Goal: Information Seeking & Learning: Learn about a topic

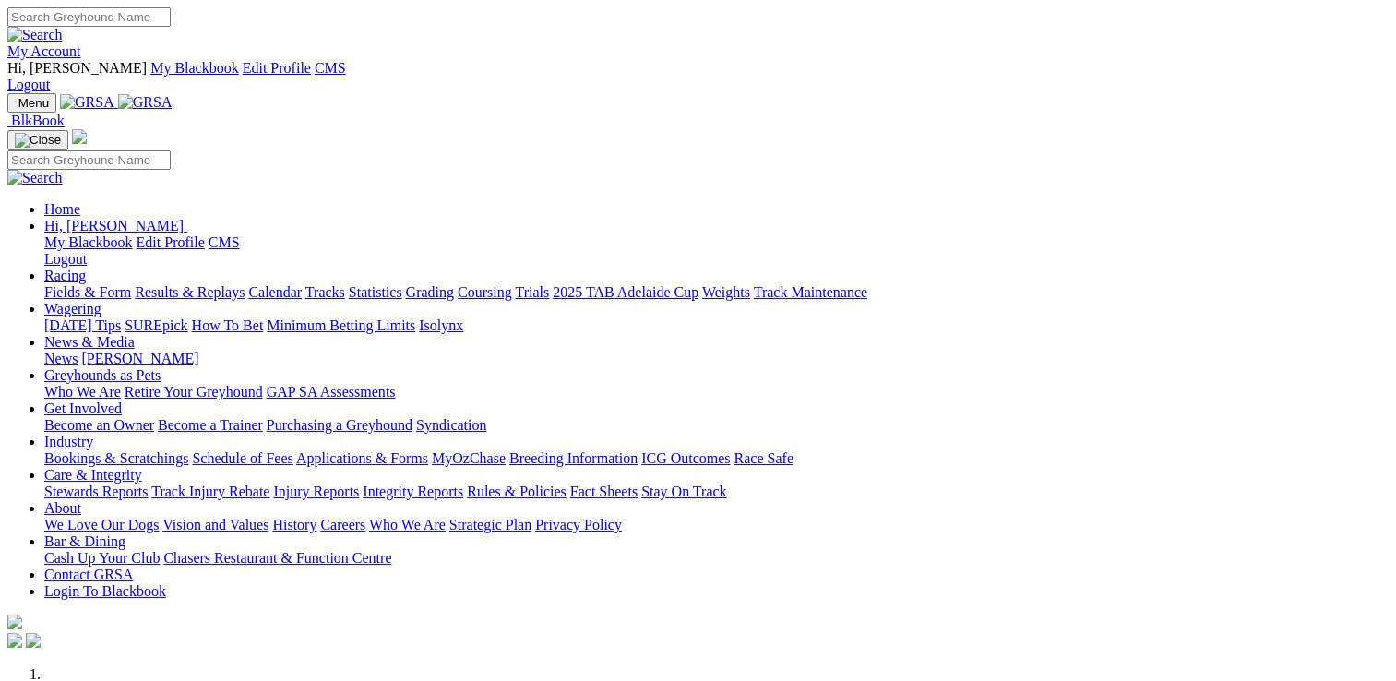
click at [142, 467] on link "Care & Integrity" at bounding box center [93, 475] width 98 height 16
click at [148, 483] on link "Stewards Reports" at bounding box center [95, 491] width 103 height 16
